Goal: Ask a question

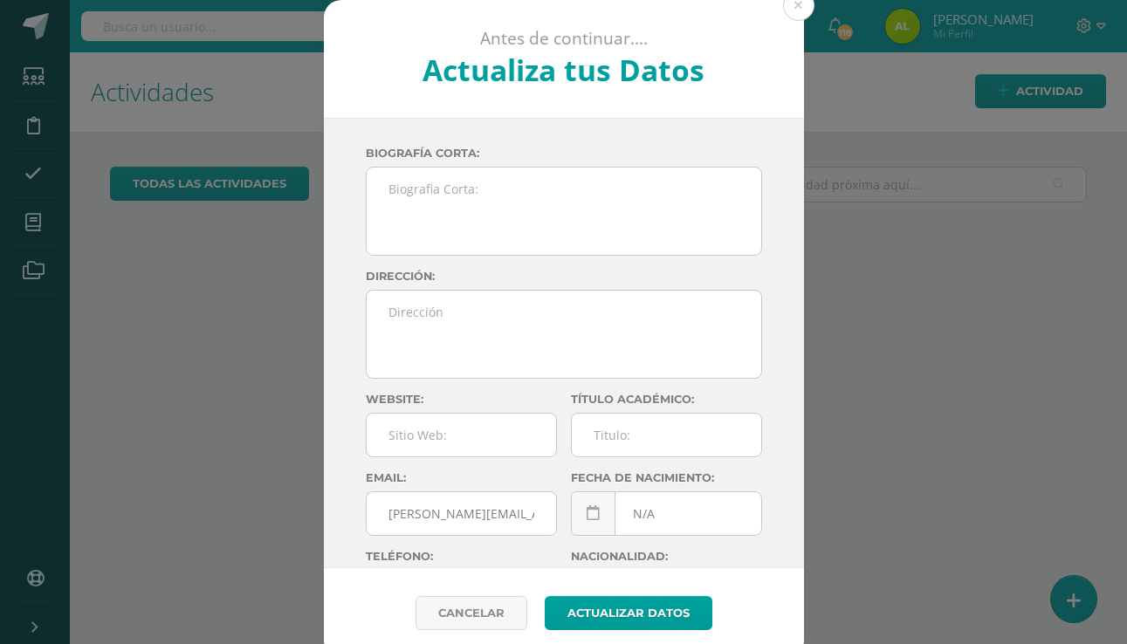
click at [843, 500] on div "Antes de continuar.... Actualiza tus Datos [PERSON_NAME] CnaHawWkMZee39aX5h73aQ…" at bounding box center [563, 329] width 1113 height 658
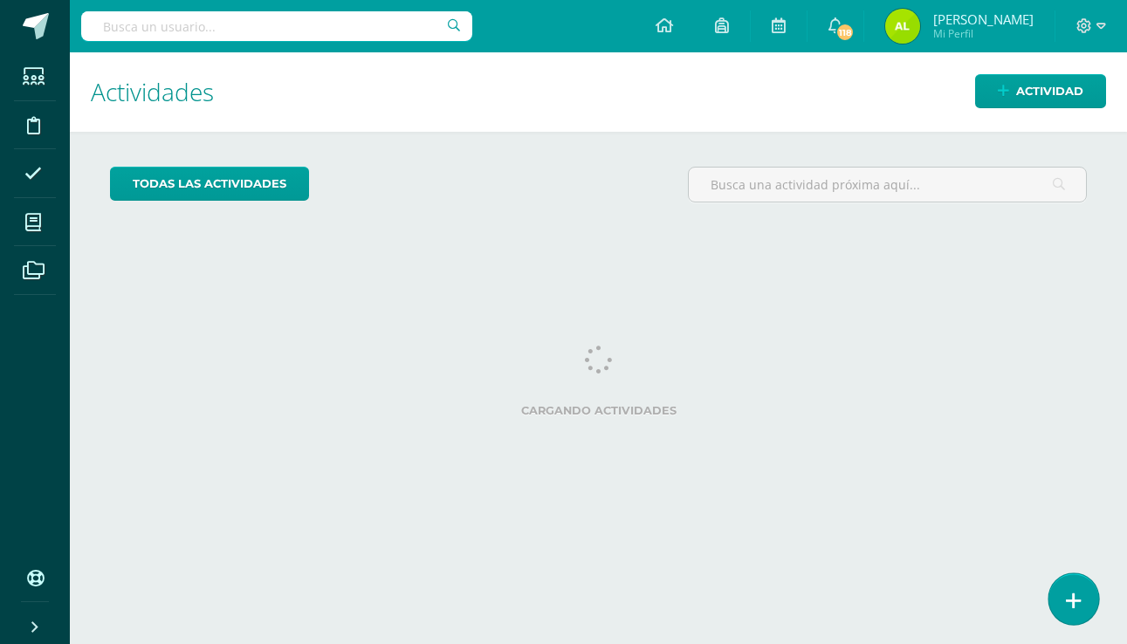
click at [1074, 611] on icon at bounding box center [1074, 601] width 16 height 20
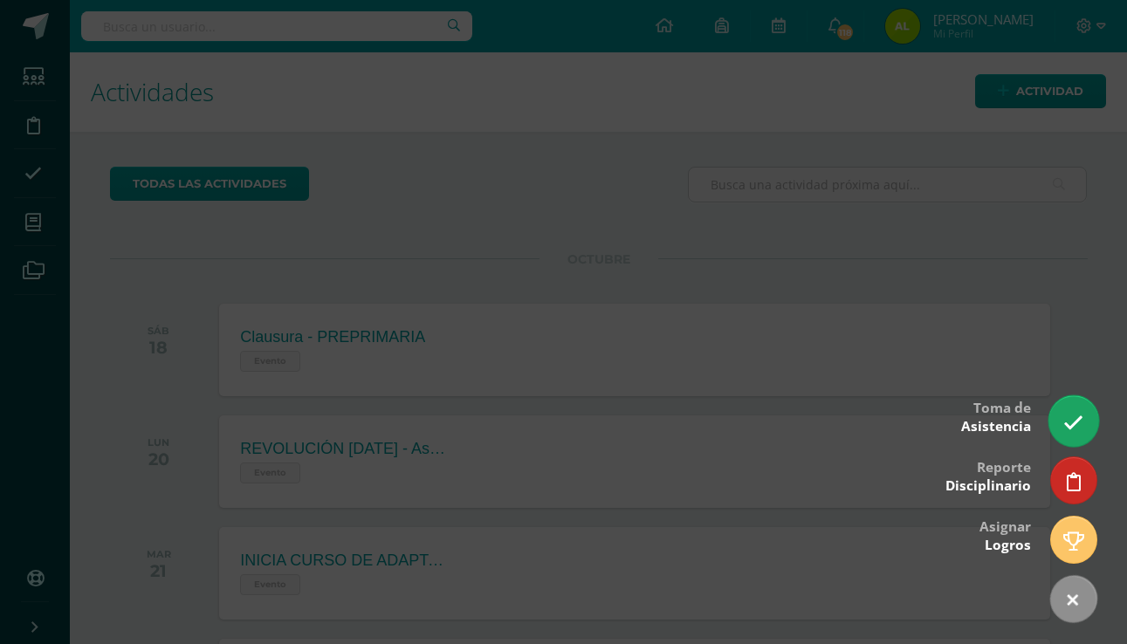
click at [1084, 403] on link at bounding box center [1074, 421] width 50 height 51
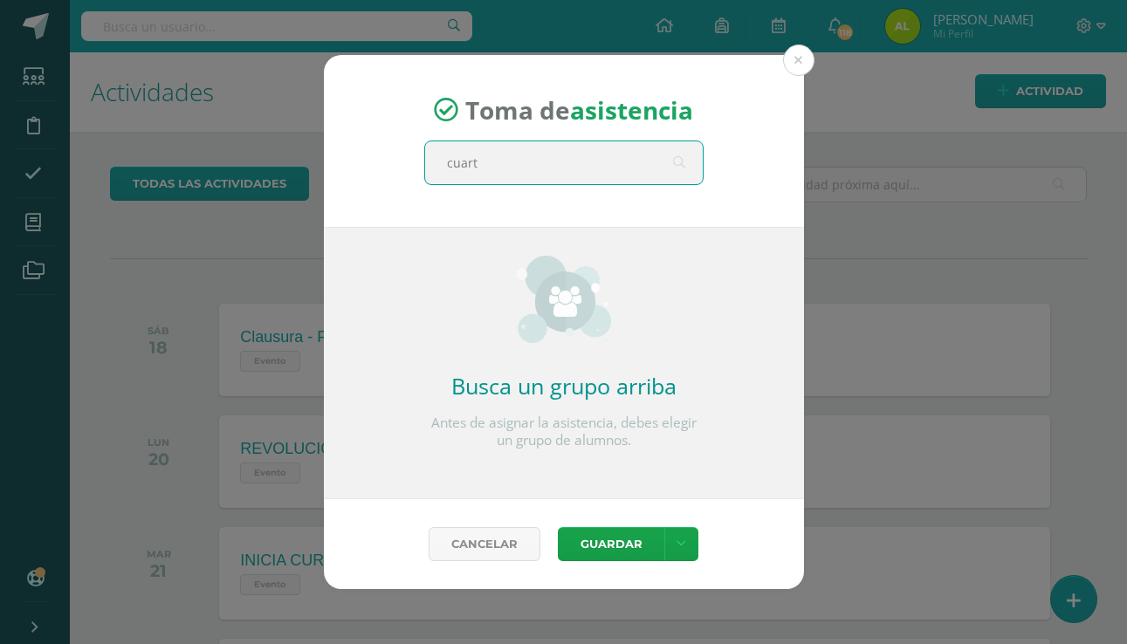
type input "cuarto"
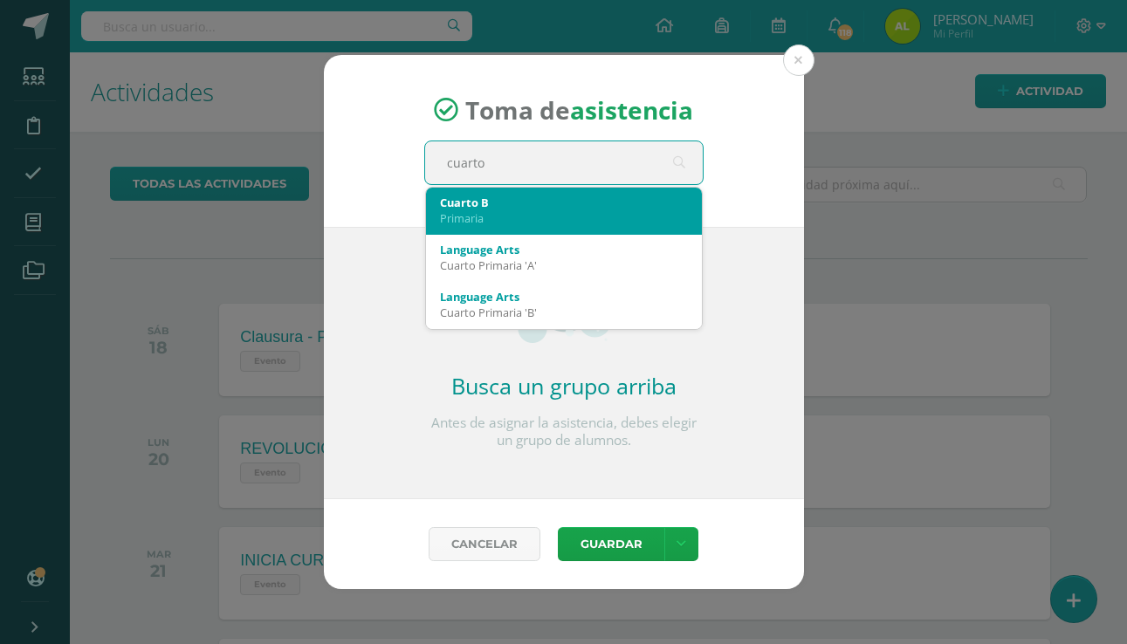
click at [479, 204] on div "Cuarto B" at bounding box center [564, 203] width 248 height 16
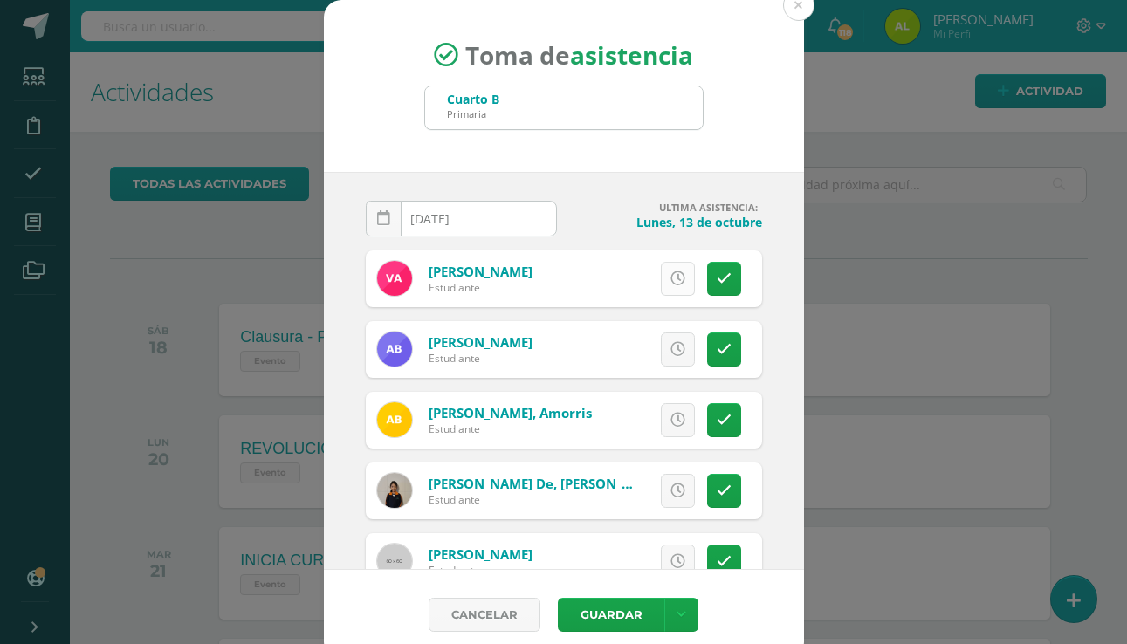
click at [683, 276] on icon at bounding box center [678, 279] width 15 height 15
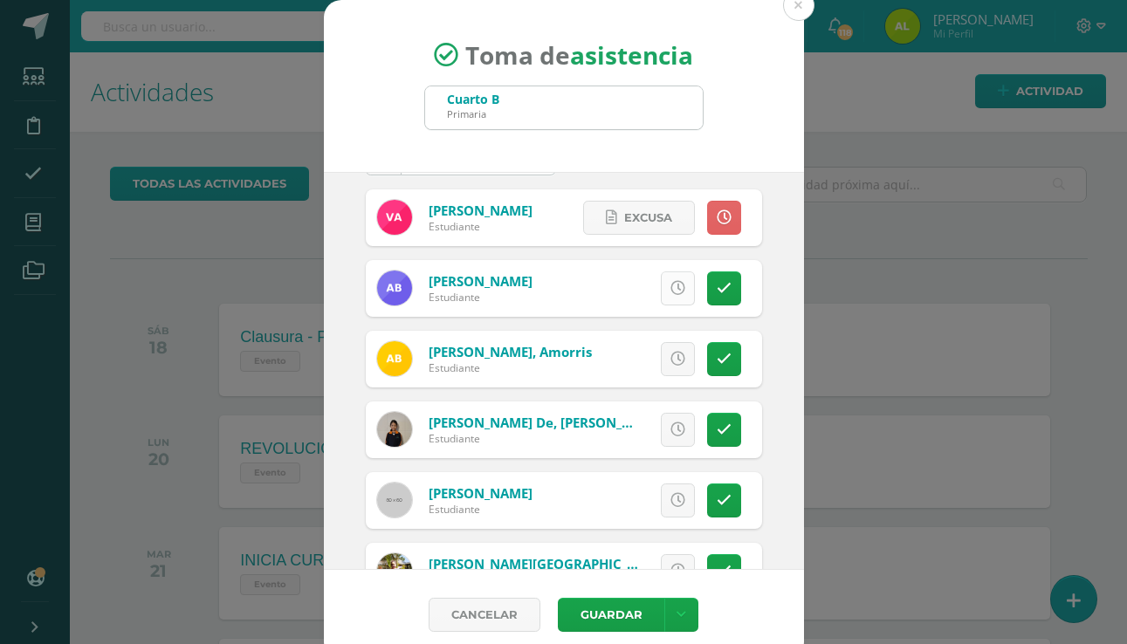
click at [671, 278] on link at bounding box center [678, 289] width 34 height 34
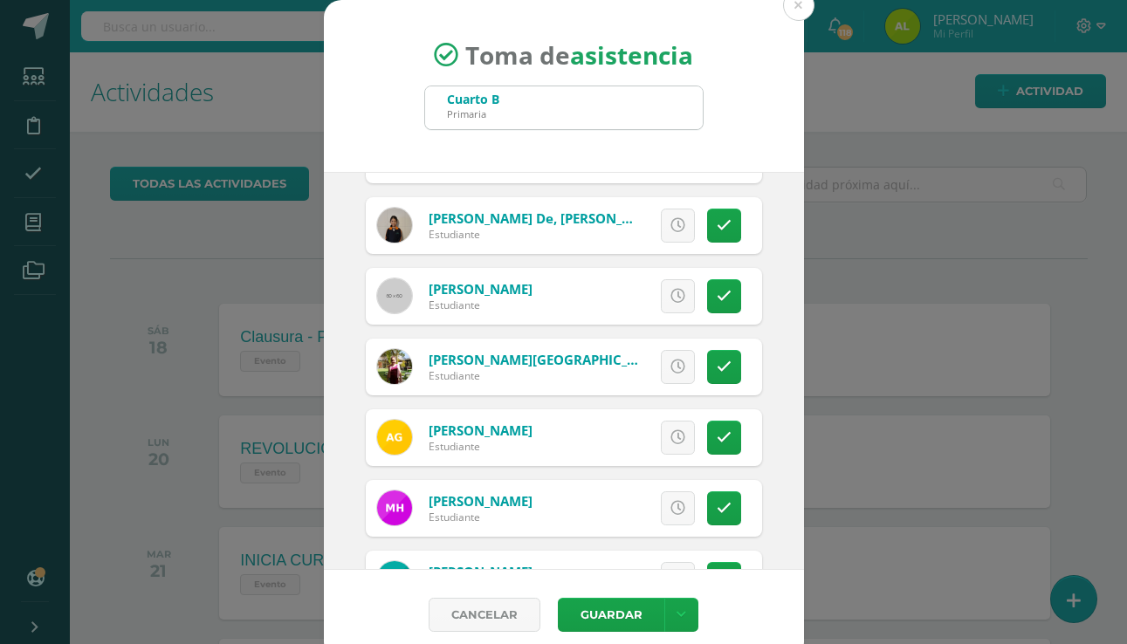
scroll to position [375, 0]
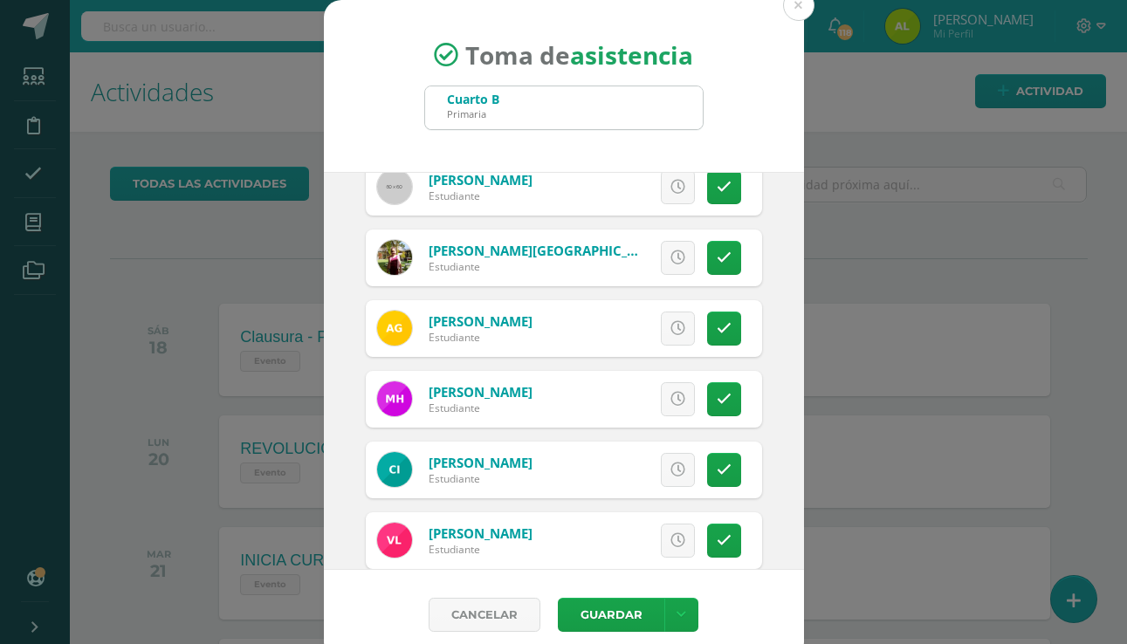
click at [677, 401] on icon at bounding box center [678, 399] width 15 height 15
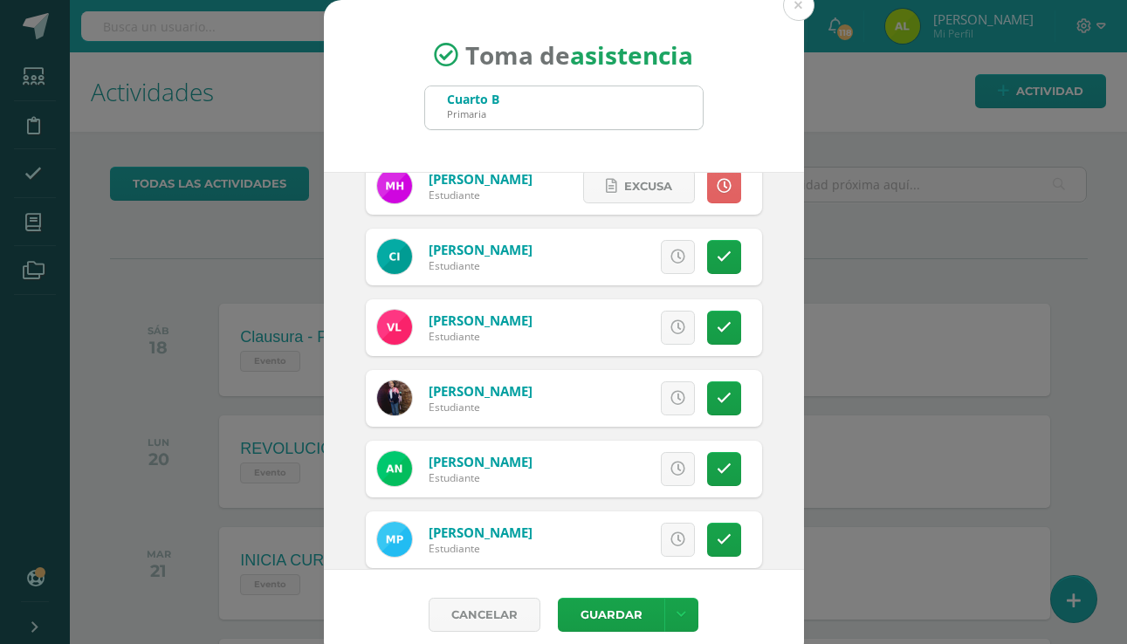
scroll to position [725, 0]
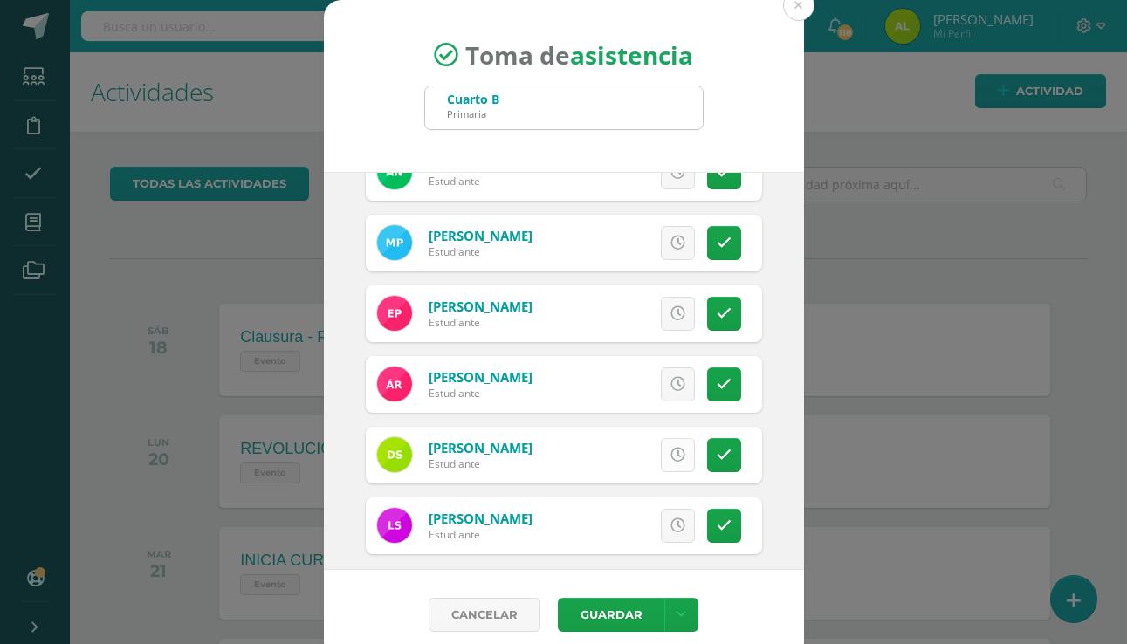
click at [686, 455] on link at bounding box center [678, 455] width 34 height 34
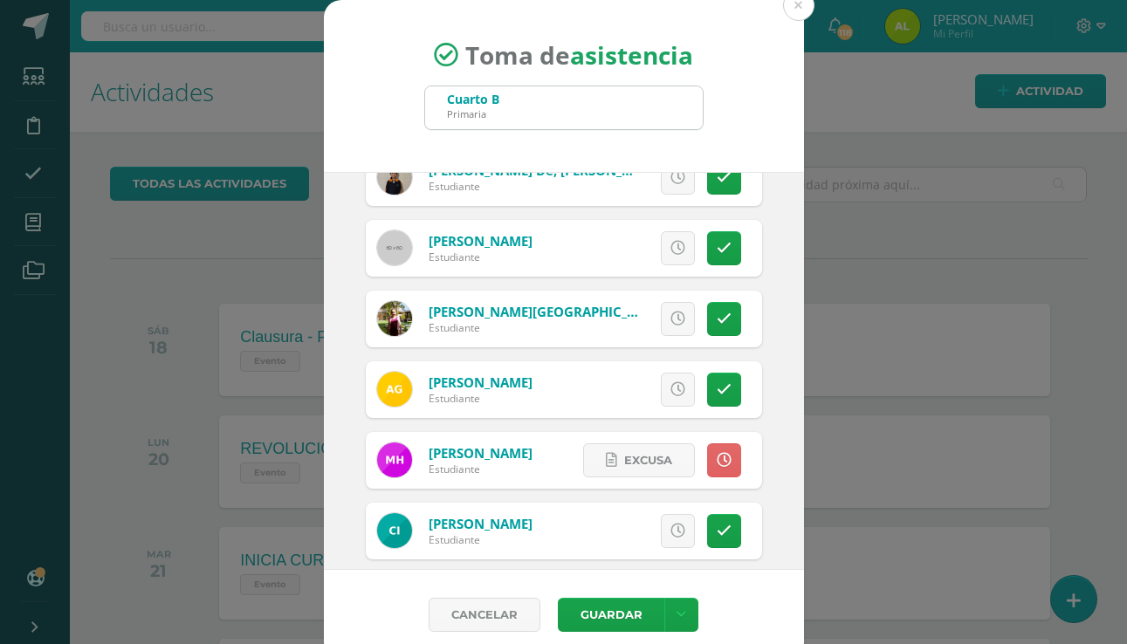
scroll to position [200, 0]
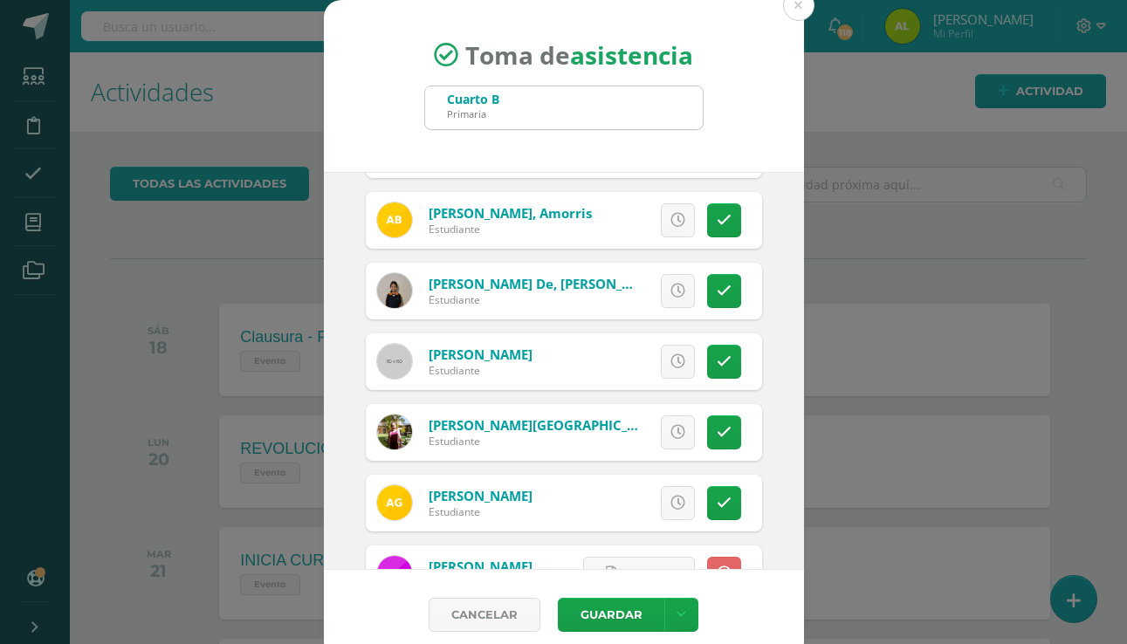
click at [681, 370] on link at bounding box center [678, 362] width 34 height 34
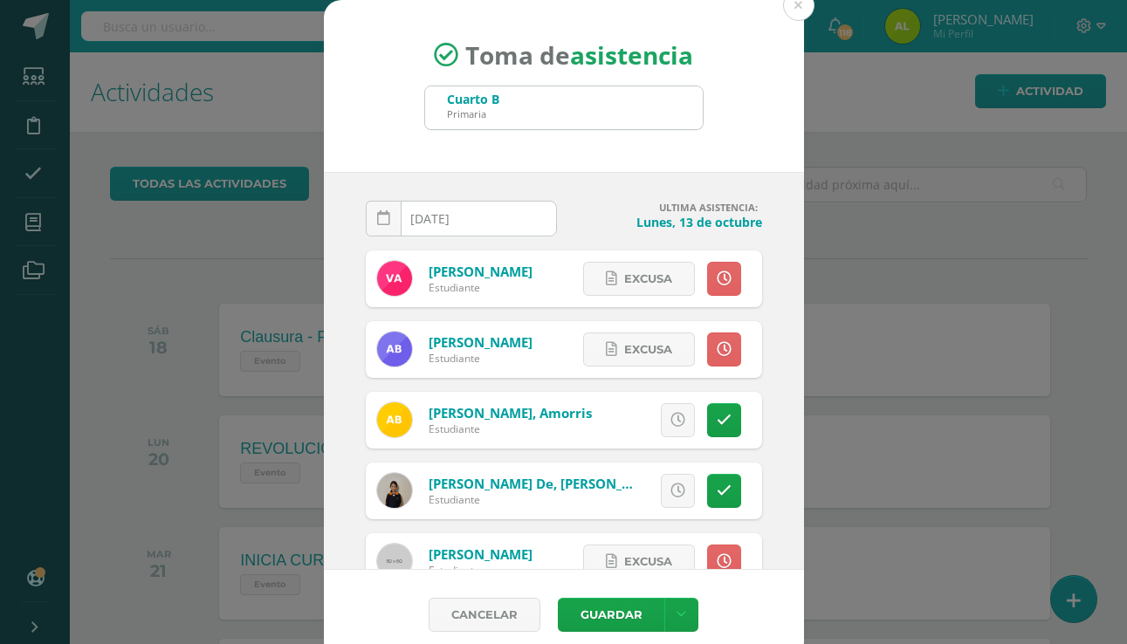
scroll to position [0, 0]
